Goal: Find specific page/section: Find specific page/section

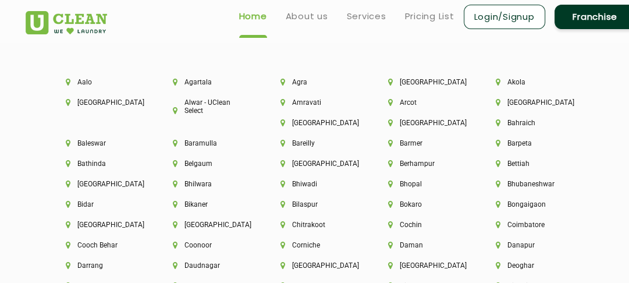
scroll to position [2500, 0]
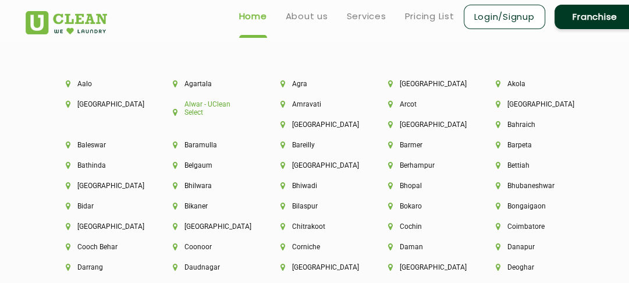
click at [201, 111] on li "Alwar - UClean Select" at bounding box center [207, 108] width 68 height 16
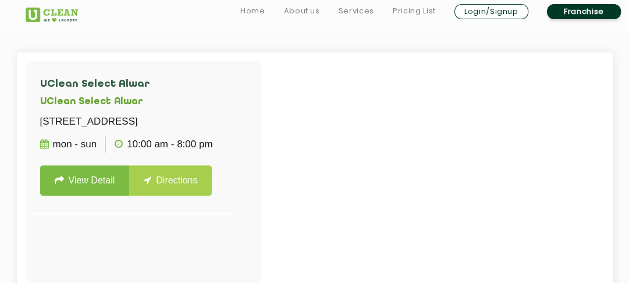
scroll to position [264, 0]
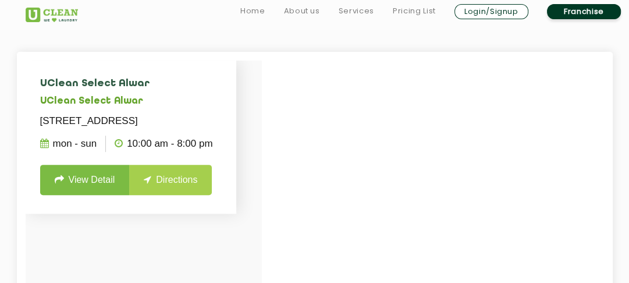
click at [176, 122] on p "[STREET_ADDRESS]" at bounding box center [131, 121] width 182 height 16
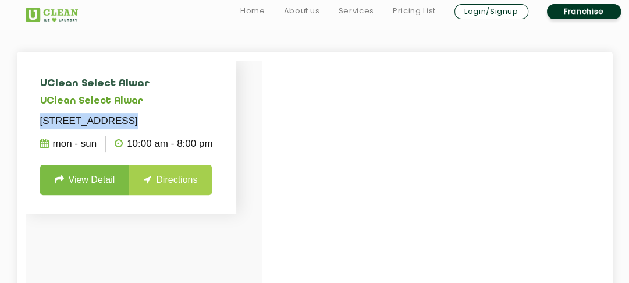
click at [176, 122] on p "[STREET_ADDRESS]" at bounding box center [131, 121] width 182 height 16
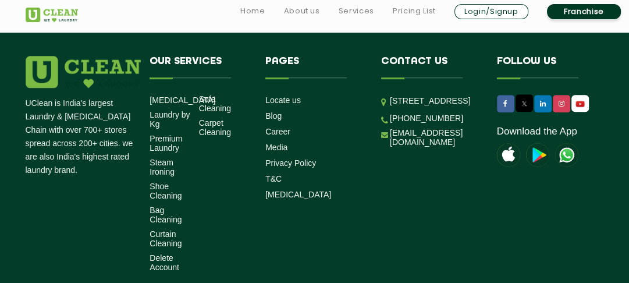
scroll to position [615, 0]
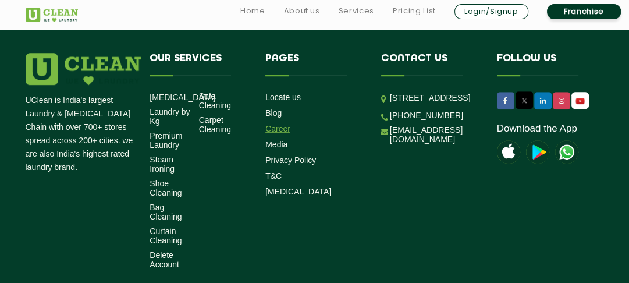
click at [287, 125] on link "Career" at bounding box center [277, 128] width 25 height 9
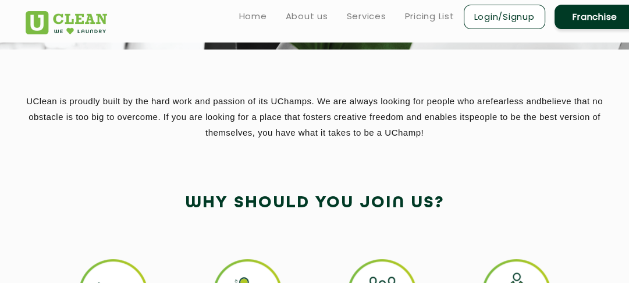
scroll to position [168, 0]
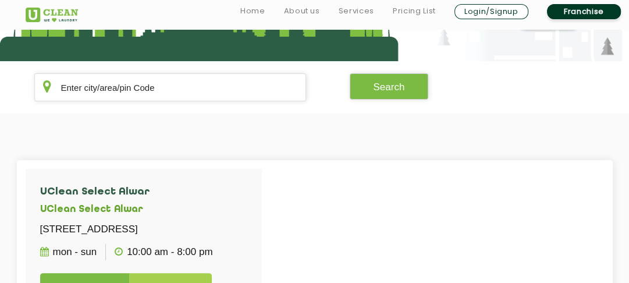
scroll to position [168, 0]
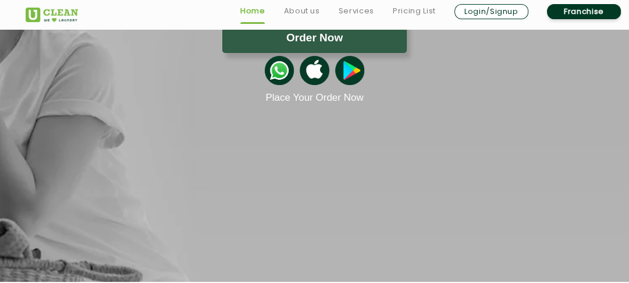
scroll to position [2133, 0]
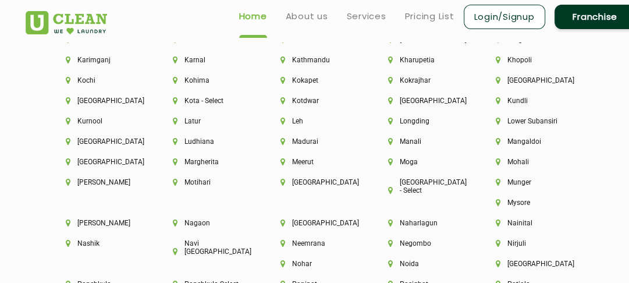
scroll to position [2932, 0]
